Goal: Task Accomplishment & Management: Use online tool/utility

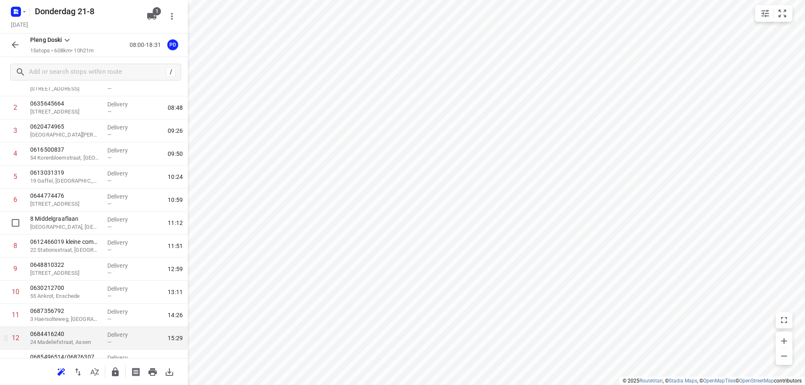
scroll to position [14, 0]
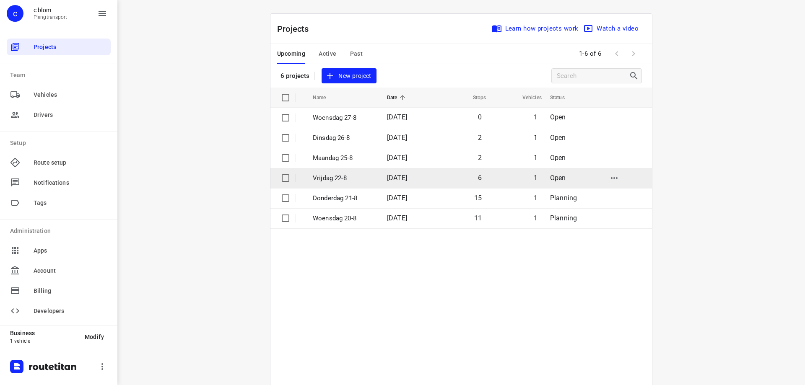
click at [332, 183] on td "Vrijdag 22-8" at bounding box center [342, 178] width 76 height 20
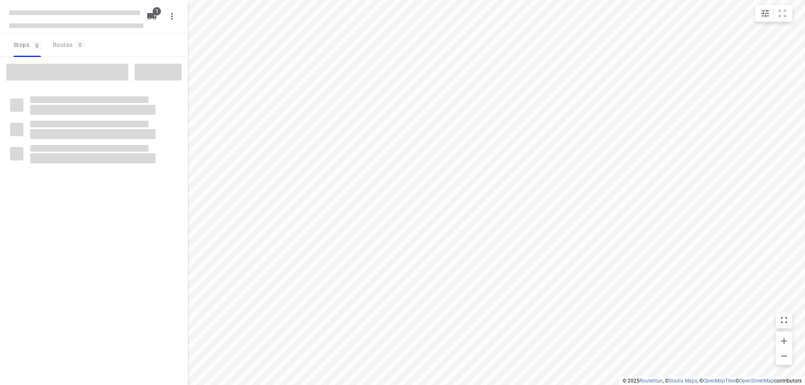
type input "distance"
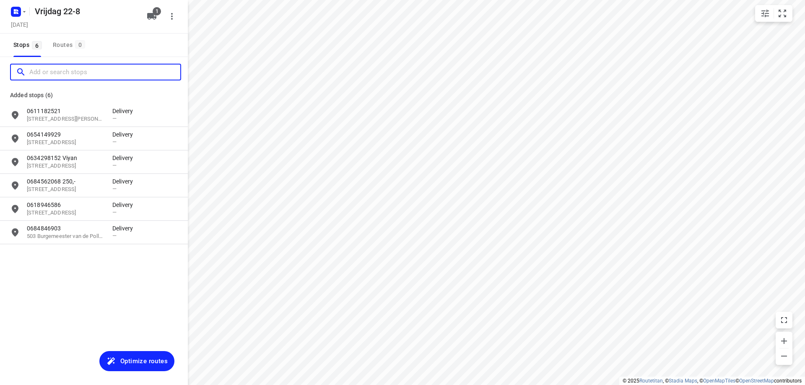
click at [74, 74] on input "Add or search stops" at bounding box center [104, 72] width 151 height 13
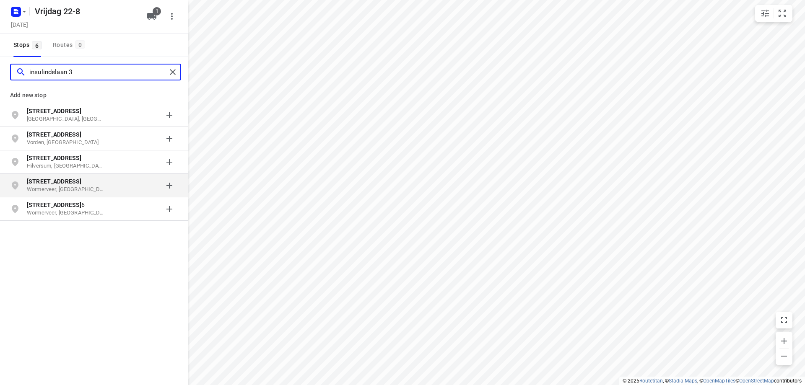
type input "insulindelaan 3"
click at [104, 186] on div "[STREET_ADDRESS]" at bounding box center [70, 185] width 86 height 17
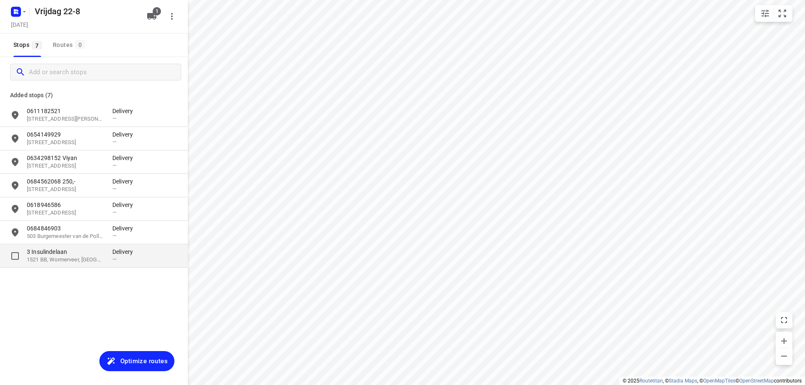
click at [97, 259] on p "1521 BB, Wormerveer, [GEOGRAPHIC_DATA]" at bounding box center [65, 260] width 77 height 8
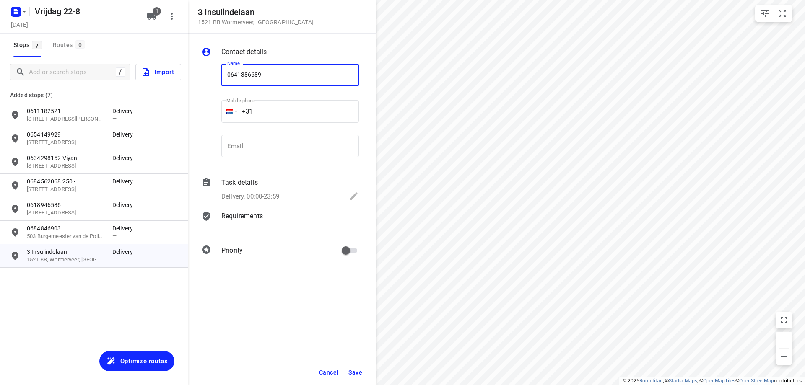
type input "0641386689"
click at [358, 368] on button "Save" at bounding box center [355, 372] width 21 height 15
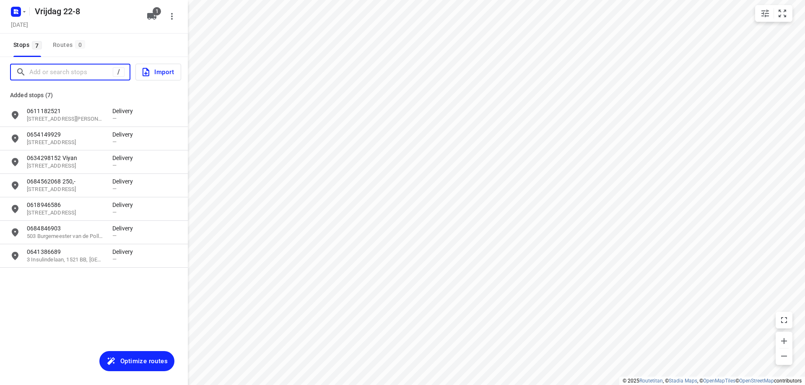
click at [77, 78] on input "Add or search stops" at bounding box center [70, 72] width 83 height 13
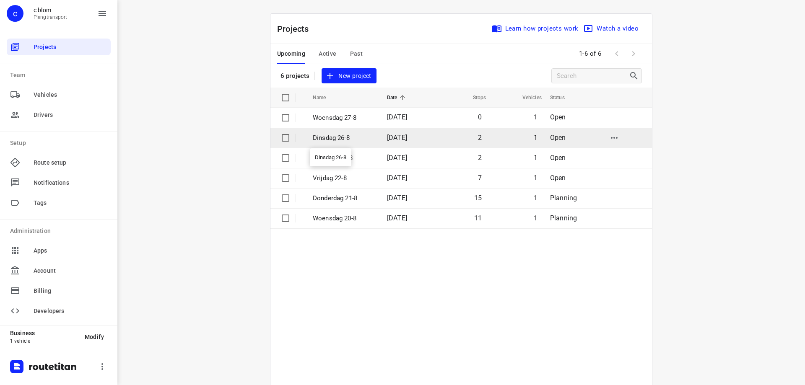
click at [370, 142] on p "Dinsdag 26-8" at bounding box center [344, 138] width 62 height 10
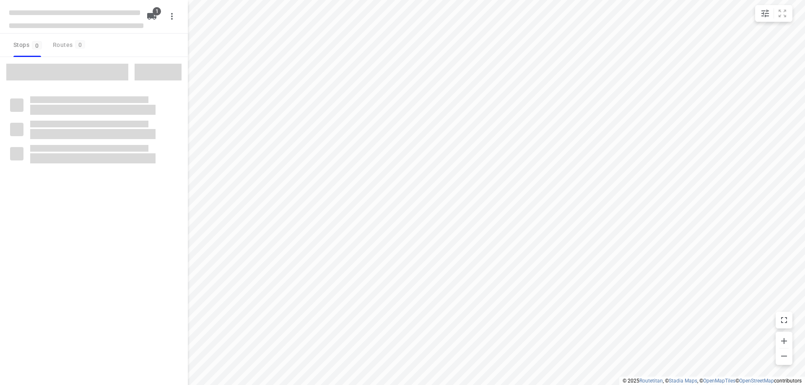
type input "distance"
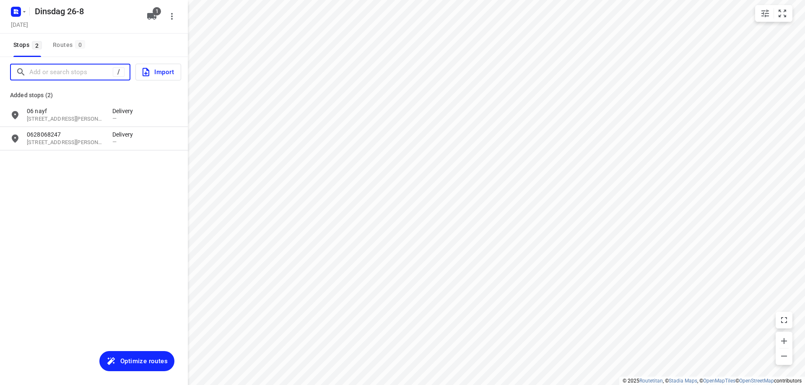
click at [29, 73] on input "Add or search stops" at bounding box center [70, 72] width 83 height 13
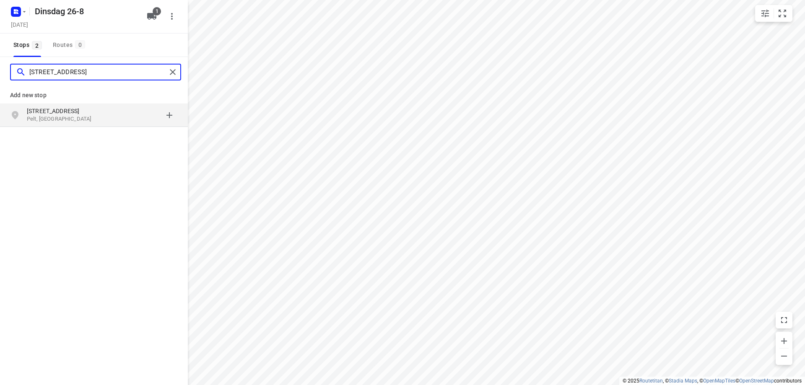
type input "[STREET_ADDRESS]"
click at [52, 116] on p "Pelt, [GEOGRAPHIC_DATA]" at bounding box center [65, 119] width 77 height 8
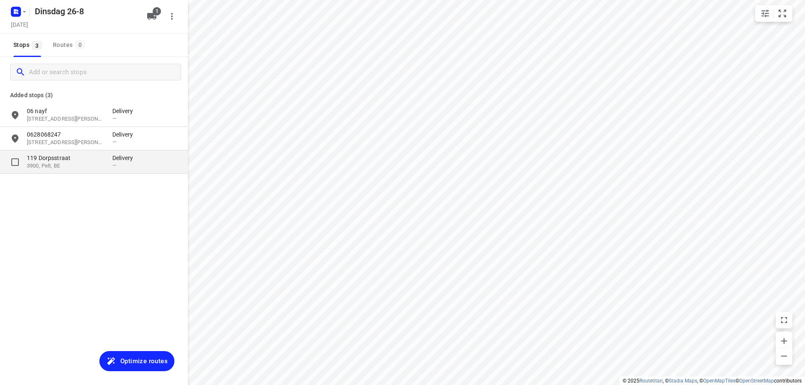
click at [49, 159] on p "119 Dorpsstraat" at bounding box center [65, 158] width 77 height 8
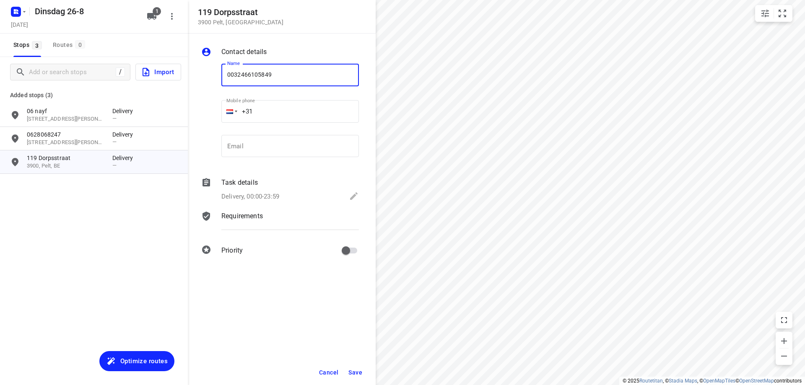
type input "0032466105849"
click at [351, 372] on span "Save" at bounding box center [355, 372] width 14 height 7
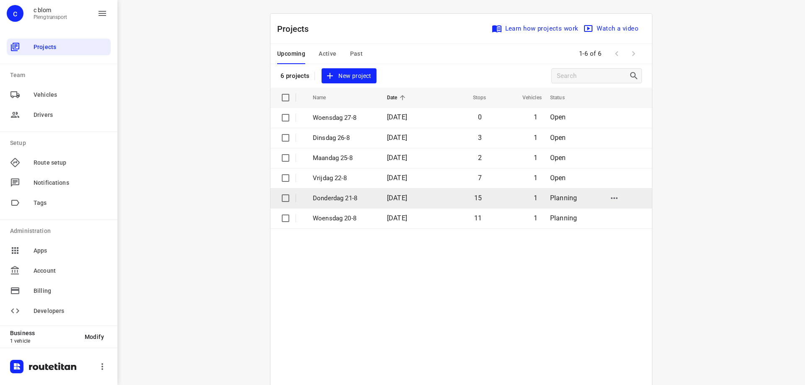
click at [349, 204] on td "Donderdag 21-8" at bounding box center [342, 198] width 76 height 20
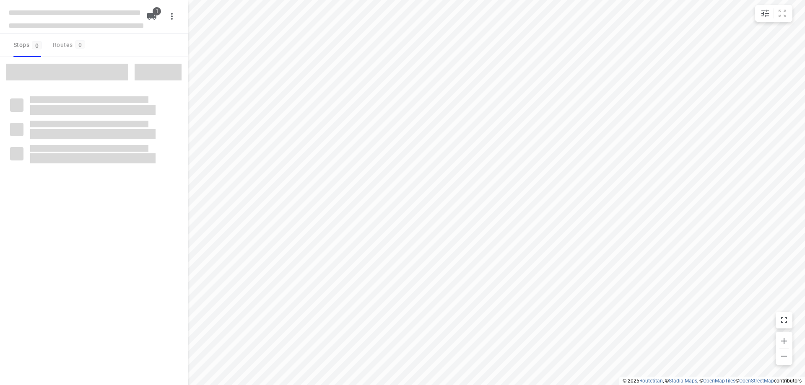
type input "distance"
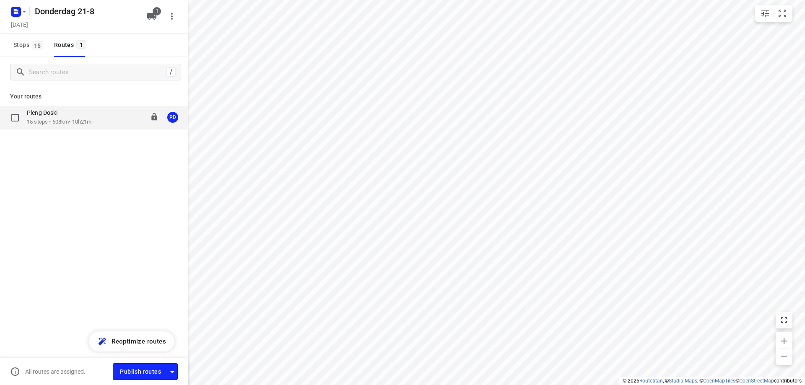
click at [106, 118] on div "Pleng Doski 15 stops • 608km • 10h21m 08:00-18:31 PD" at bounding box center [107, 117] width 161 height 17
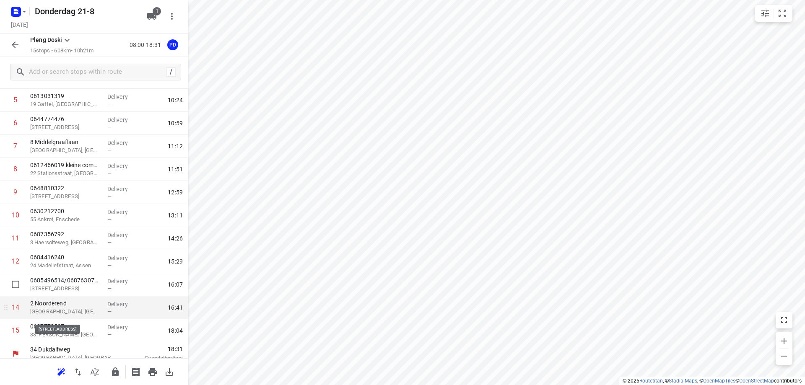
scroll to position [140, 0]
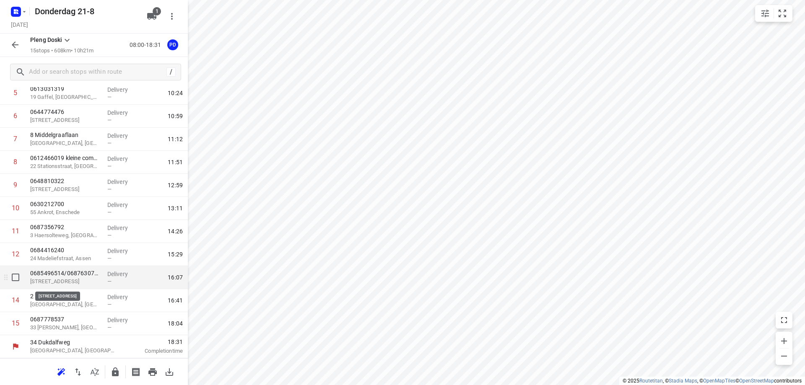
click at [83, 280] on p "[STREET_ADDRESS]" at bounding box center [65, 282] width 70 height 8
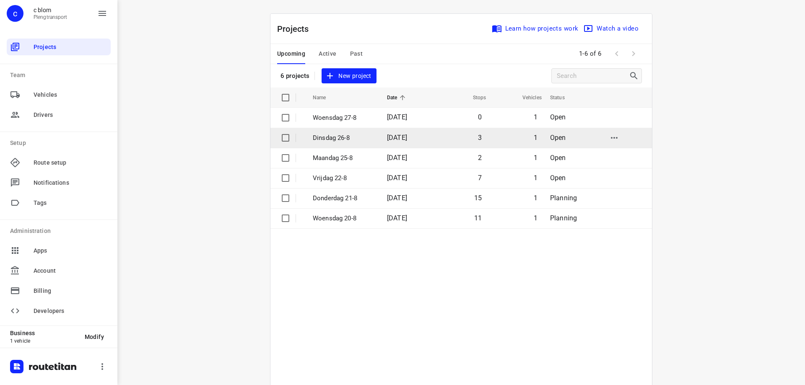
click at [395, 135] on span "[DATE]" at bounding box center [397, 138] width 20 height 8
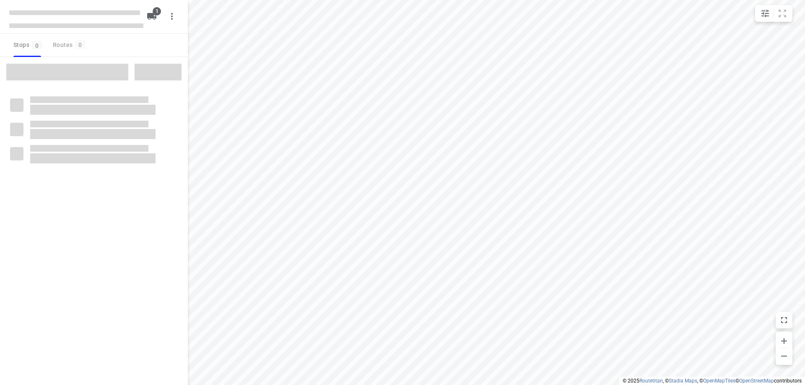
type input "distance"
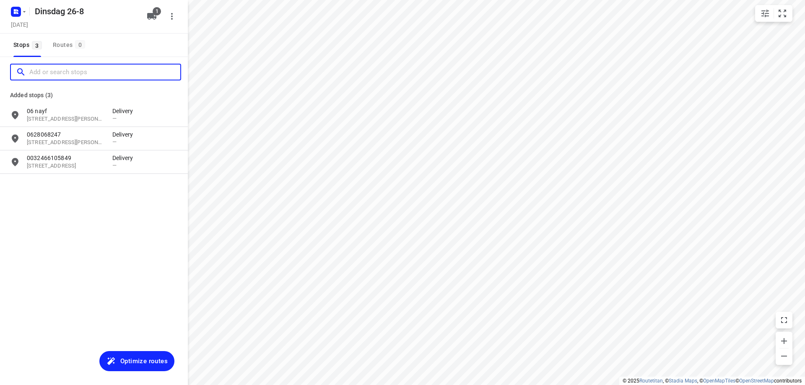
click at [81, 77] on input "Add or search stops" at bounding box center [104, 72] width 151 height 13
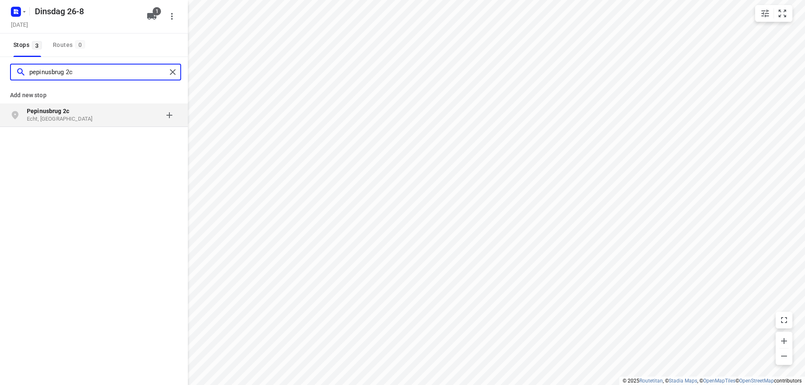
type input "pepinusbrug 2c"
click at [99, 113] on p "Pepinusbrug 2c" at bounding box center [65, 111] width 77 height 8
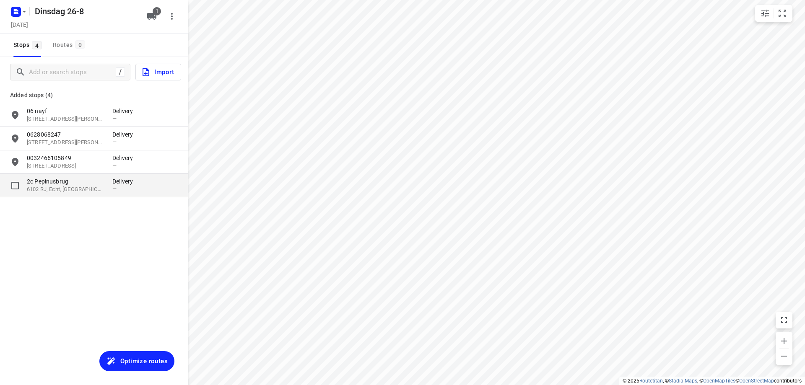
click at [87, 195] on div "[STREET_ADDRESS] Delivery —" at bounding box center [94, 185] width 188 height 23
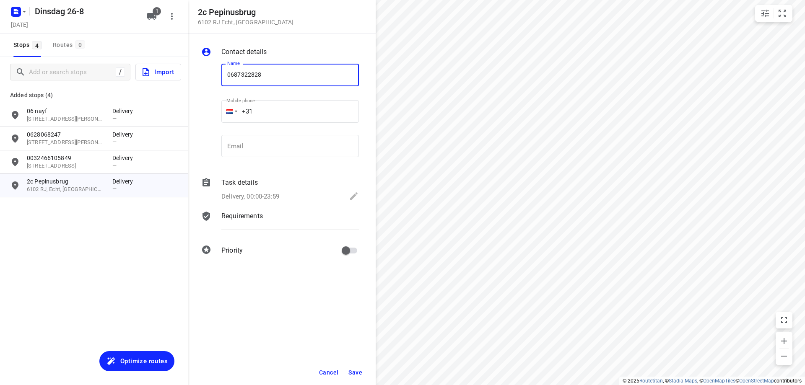
type input "0687322828"
click at [354, 371] on span "Save" at bounding box center [355, 372] width 14 height 7
